Goal: Check status: Check status

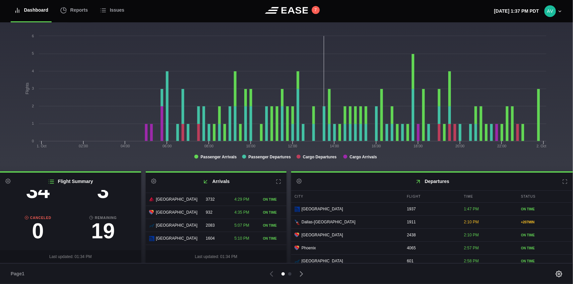
scroll to position [43, 0]
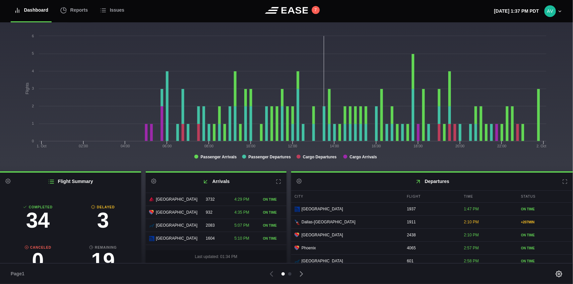
click at [98, 222] on h3 "3" at bounding box center [103, 219] width 65 height 21
select select "passenger"
select select "DELAYED"
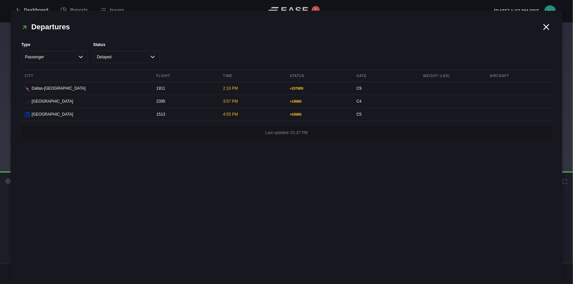
drag, startPoint x: 313, startPoint y: 146, endPoint x: 546, endPoint y: 30, distance: 260.2
click at [546, 30] on icon at bounding box center [547, 27] width 10 height 10
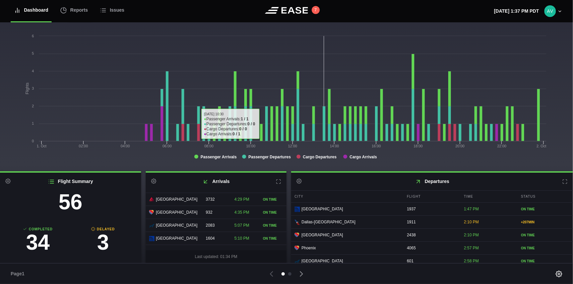
scroll to position [0, 0]
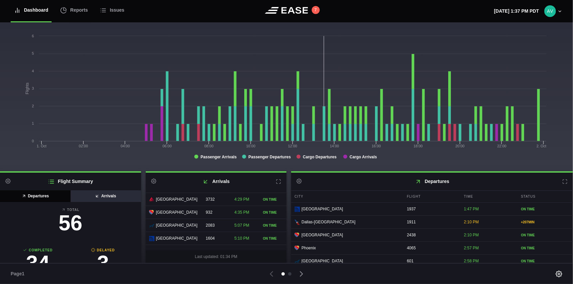
click at [113, 196] on button "Arrivals" at bounding box center [105, 196] width 71 height 12
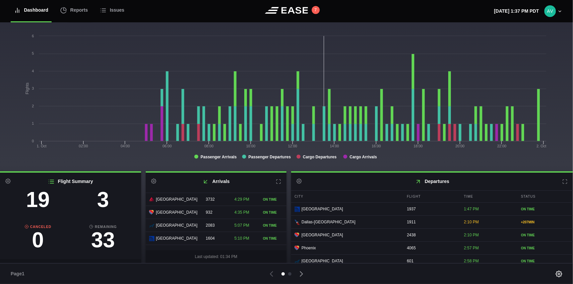
scroll to position [76, 0]
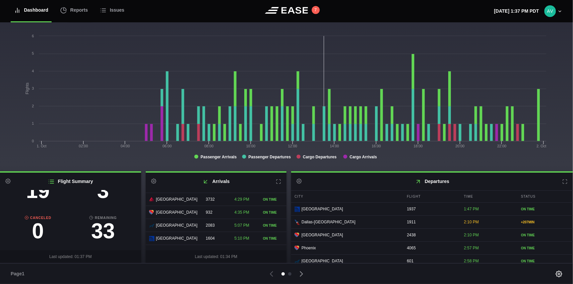
click at [104, 195] on h3 "3" at bounding box center [103, 190] width 65 height 21
select select "passenger"
select select "DELAYED"
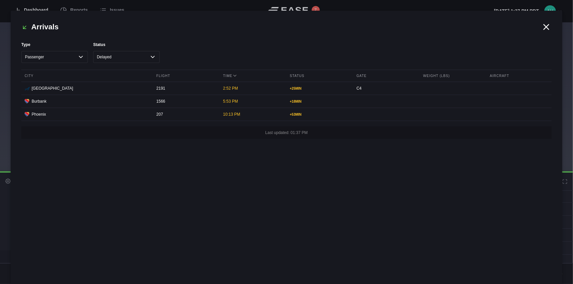
click at [549, 22] on icon at bounding box center [547, 27] width 10 height 10
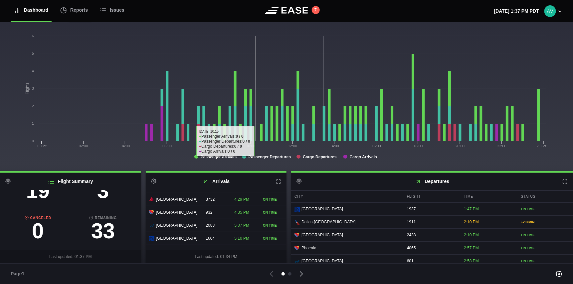
scroll to position [0, 0]
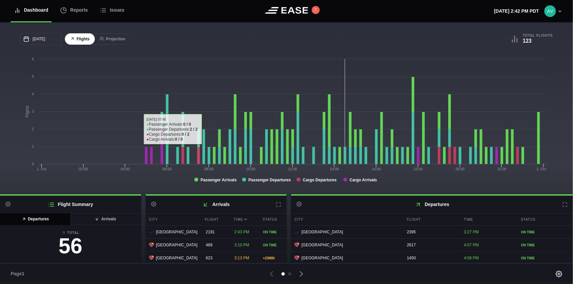
click at [211, 26] on div "[DATE] October [PERSON_NAME] Tue Wed Thu Fri Sat 28 29 [DATE] 1 2 3 4 5 6 7 8 9…" at bounding box center [286, 108] width 573 height 172
